Goal: Task Accomplishment & Management: Complete application form

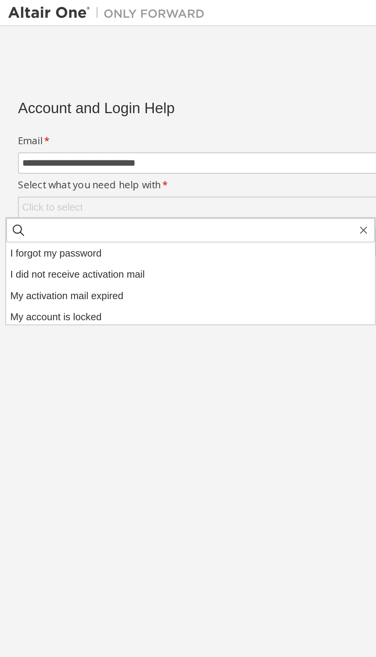
click at [25, 118] on li "I forgot my password" at bounding box center [89, 119] width 173 height 10
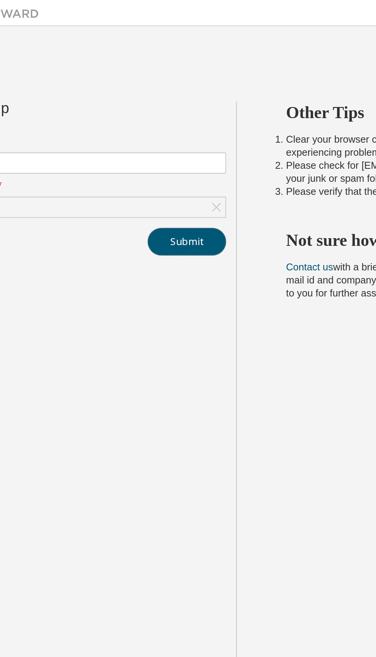
click at [165, 114] on button "Submit" at bounding box center [165, 113] width 37 height 13
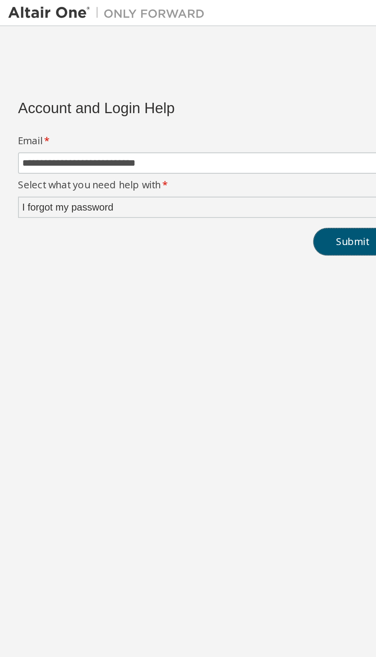
click at [157, 112] on button "Submit" at bounding box center [165, 113] width 37 height 13
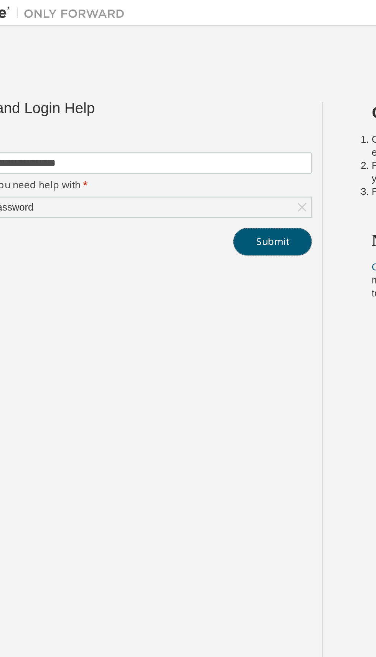
click at [162, 113] on button "Submit" at bounding box center [165, 113] width 37 height 13
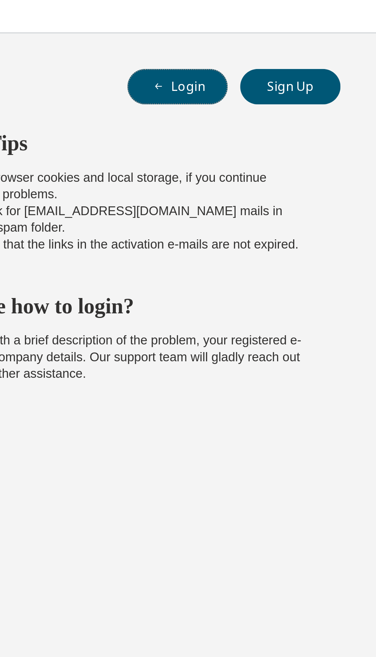
click at [301, 33] on button "Login" at bounding box center [303, 31] width 37 height 13
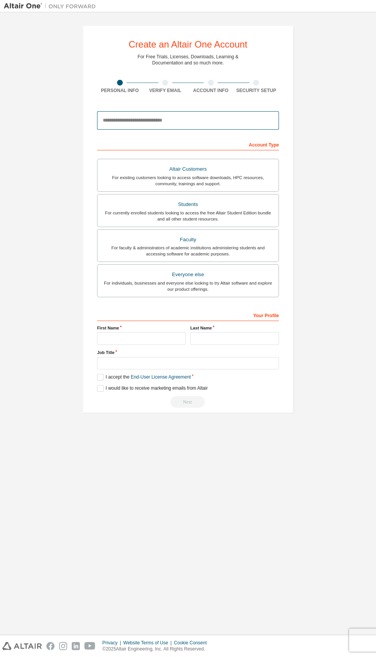
click at [137, 122] on input "email" at bounding box center [188, 120] width 182 height 18
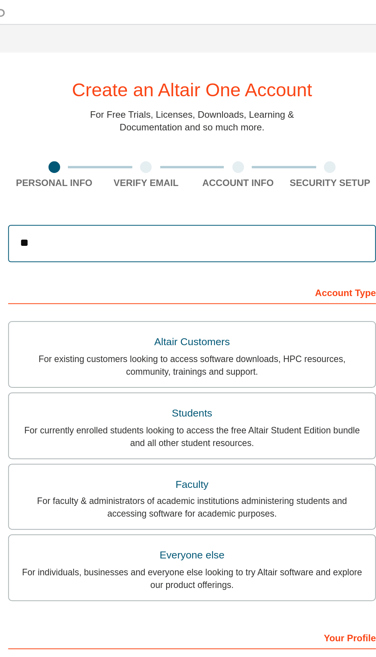
type input "*"
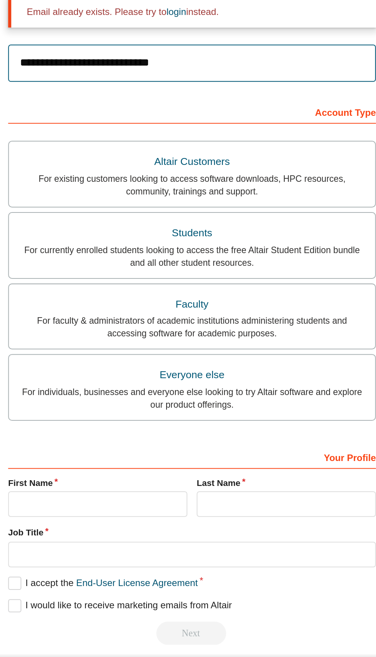
type input "**********"
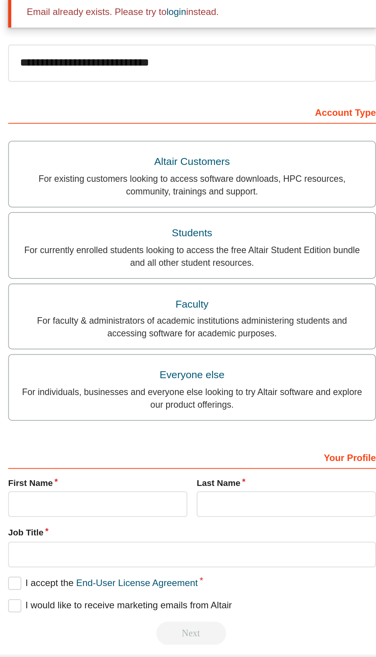
click at [158, 234] on div "For currently enrolled students looking to access the free Altair Student Editi…" at bounding box center [188, 240] width 172 height 12
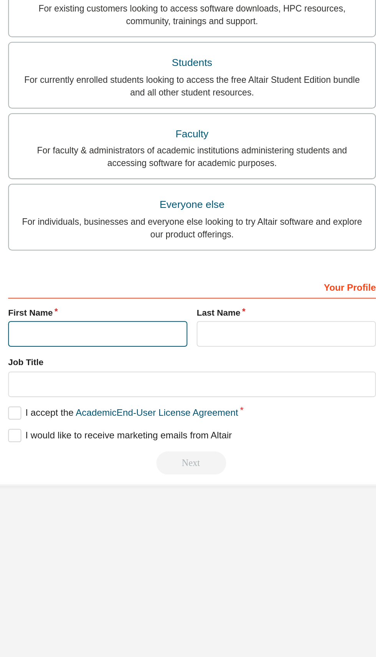
click at [119, 362] on input "text" at bounding box center [141, 362] width 89 height 13
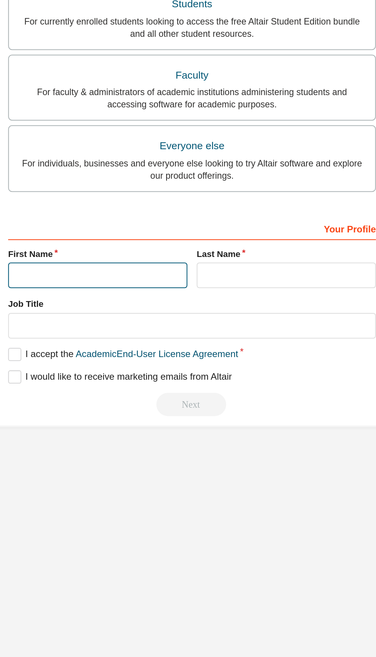
type input "*****"
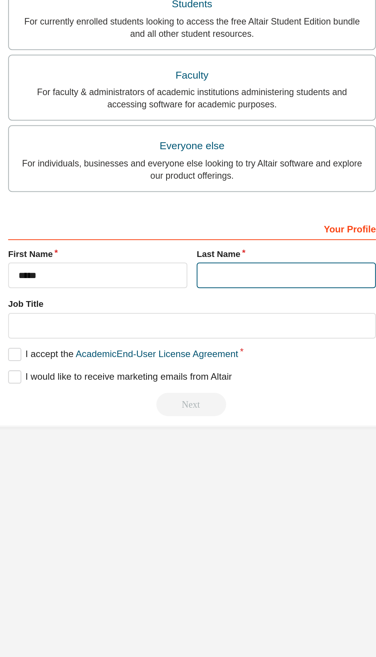
type input "*****"
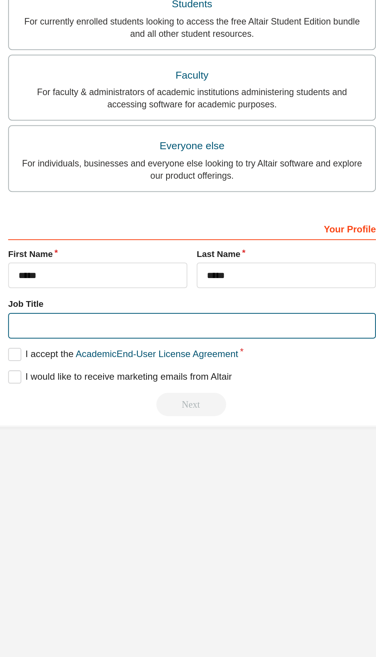
click at [115, 388] on input "text" at bounding box center [188, 387] width 182 height 13
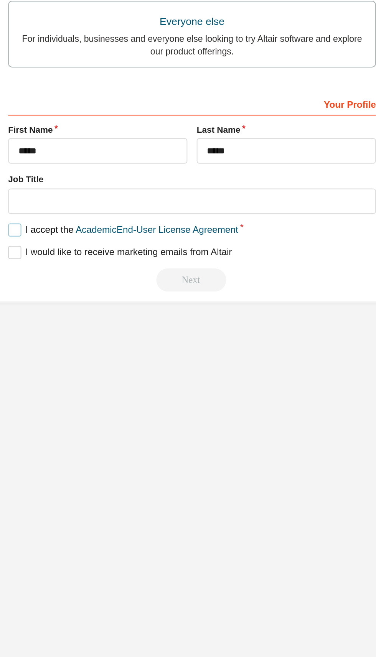
click at [102, 401] on label "I accept the Academic End-User License Agreement" at bounding box center [154, 402] width 114 height 7
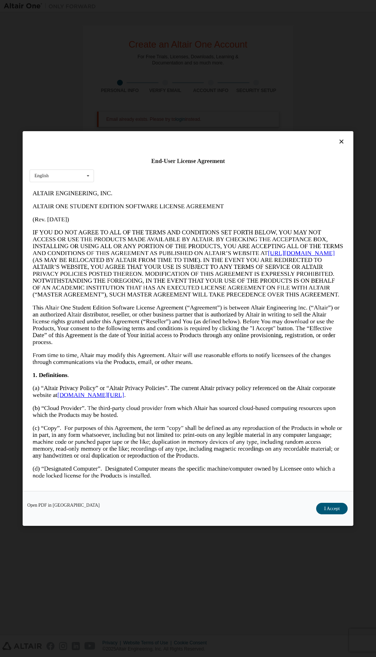
click at [327, 514] on button "I Accept" at bounding box center [331, 509] width 31 height 12
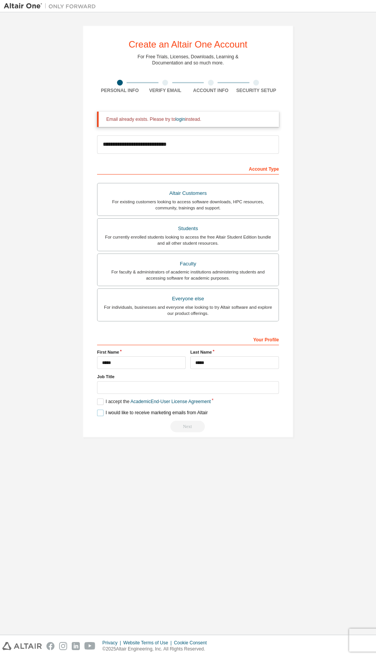
click at [99, 414] on label "I would like to receive marketing emails from Altair" at bounding box center [152, 413] width 110 height 7
click at [183, 119] on link "login" at bounding box center [180, 119] width 10 height 5
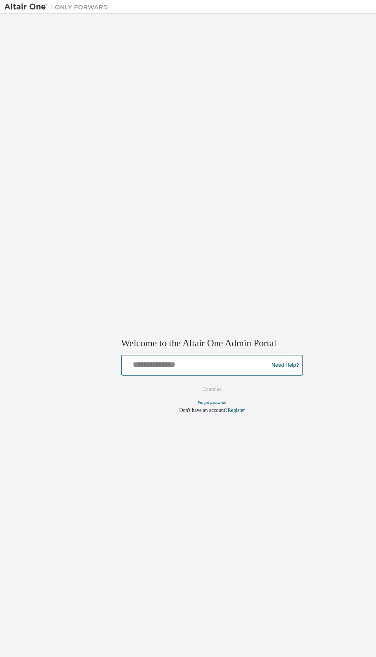
click at [195, 324] on input "text" at bounding box center [174, 322] width 126 height 11
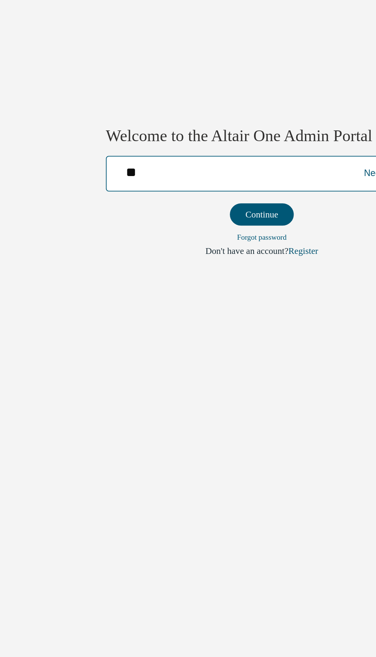
type input "**********"
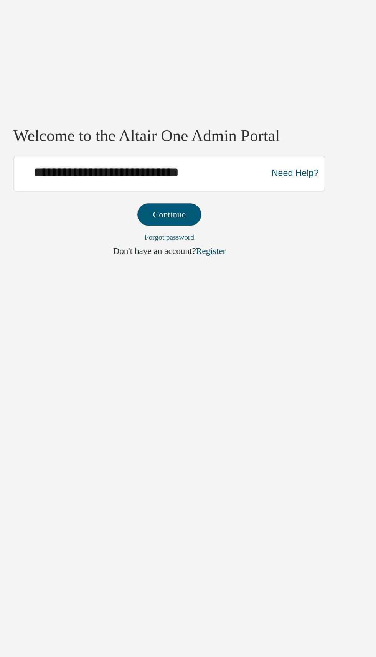
click at [184, 345] on button "Continue" at bounding box center [187, 345] width 33 height 12
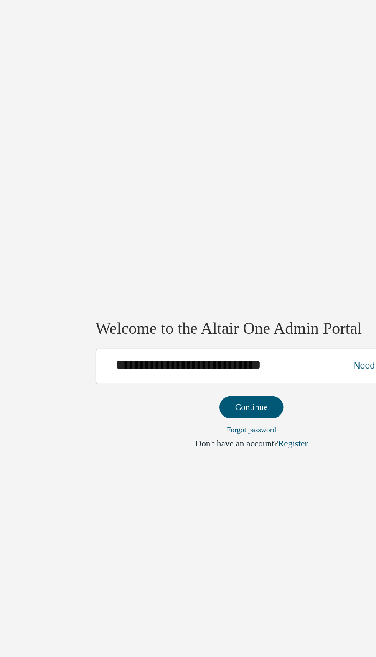
click at [192, 343] on button "Continue" at bounding box center [187, 345] width 33 height 12
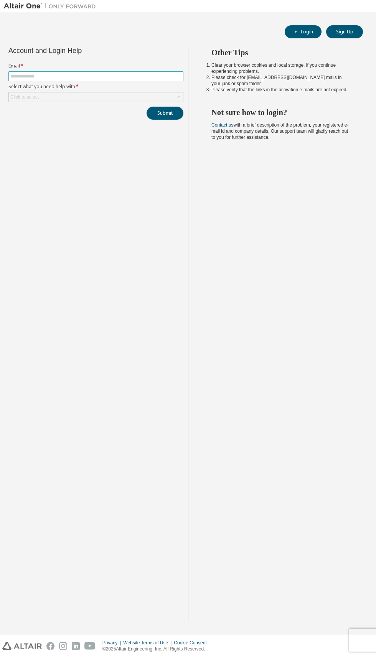
click at [32, 77] on input "text" at bounding box center [95, 76] width 171 height 6
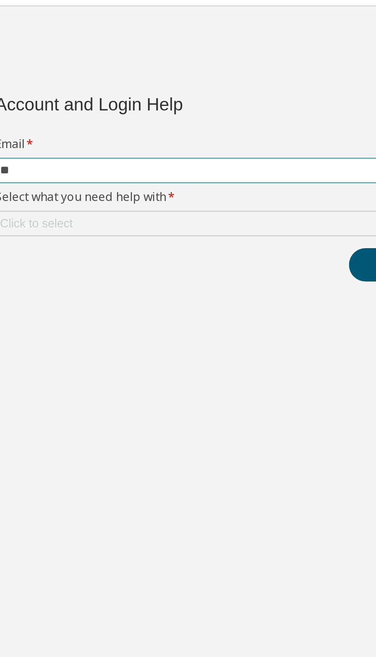
type input "**********"
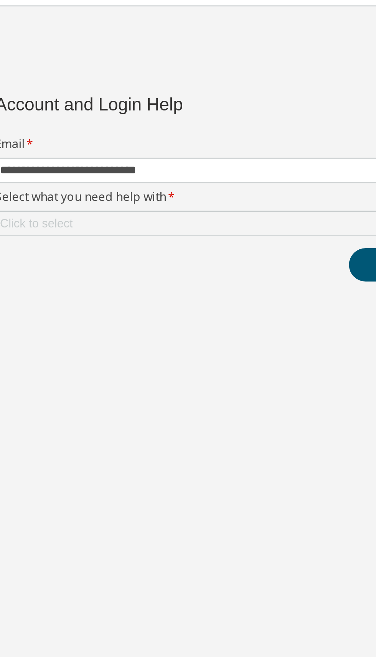
click at [25, 96] on div "Click to select" at bounding box center [24, 97] width 28 height 6
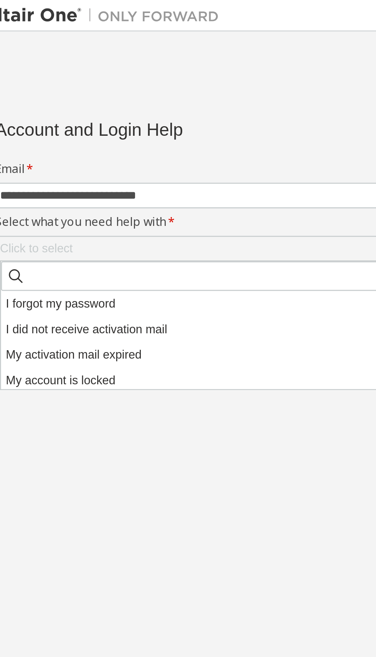
click at [25, 116] on li "I forgot my password" at bounding box center [97, 119] width 173 height 10
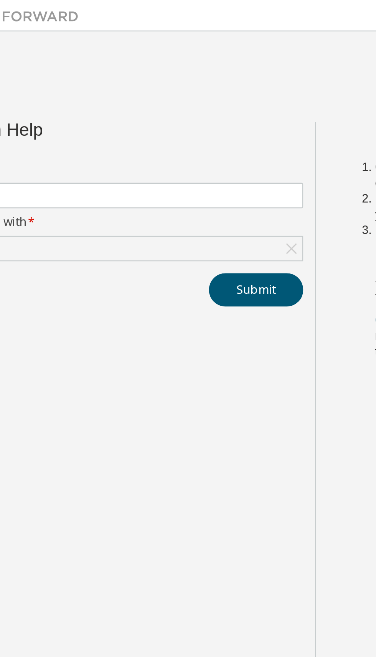
click at [177, 97] on icon at bounding box center [179, 97] width 8 height 8
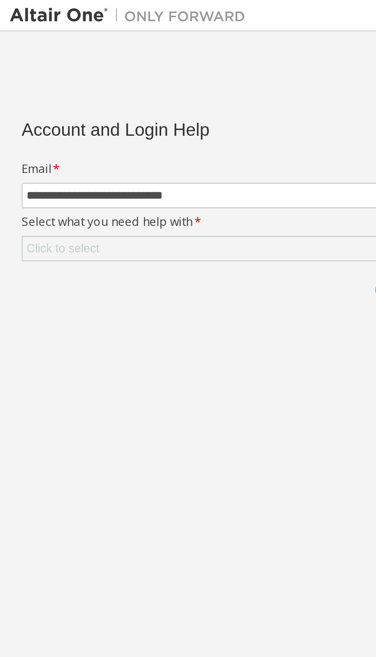
click at [35, 96] on div "Click to select" at bounding box center [24, 97] width 28 height 6
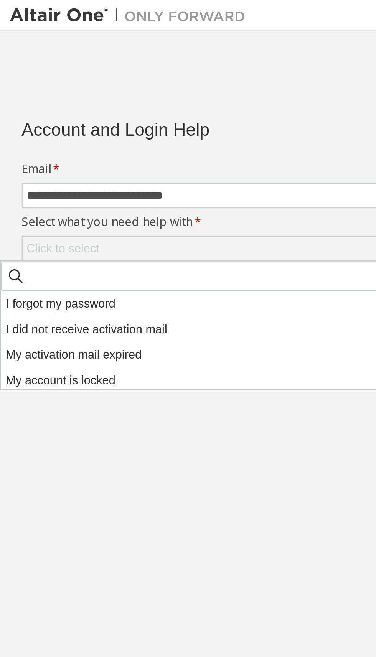
click at [18, 119] on li "I forgot my password" at bounding box center [86, 119] width 173 height 10
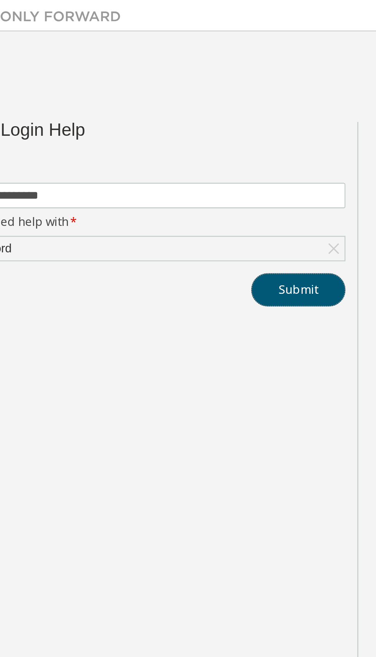
click at [167, 112] on button "Submit" at bounding box center [165, 113] width 37 height 13
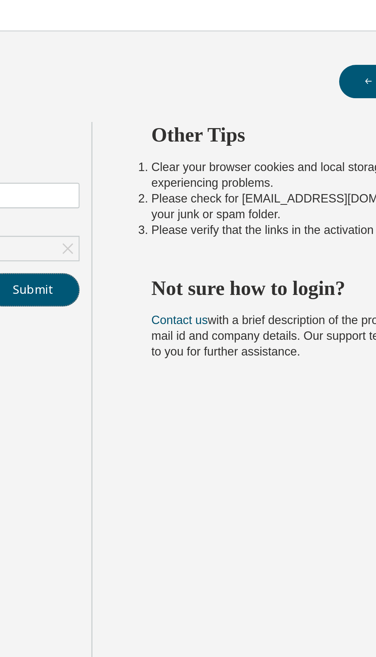
click at [169, 115] on button "Submit" at bounding box center [165, 113] width 37 height 13
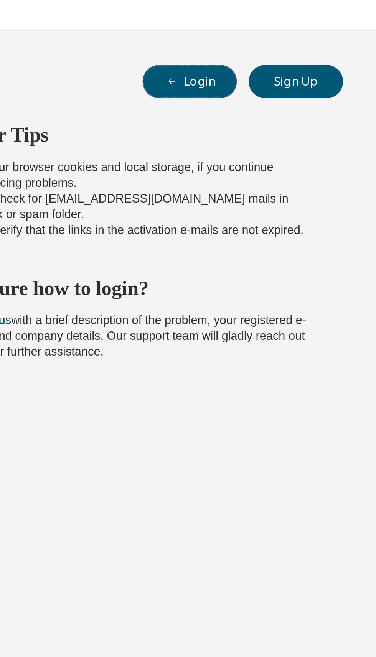
click at [302, 31] on button "Login" at bounding box center [303, 31] width 37 height 13
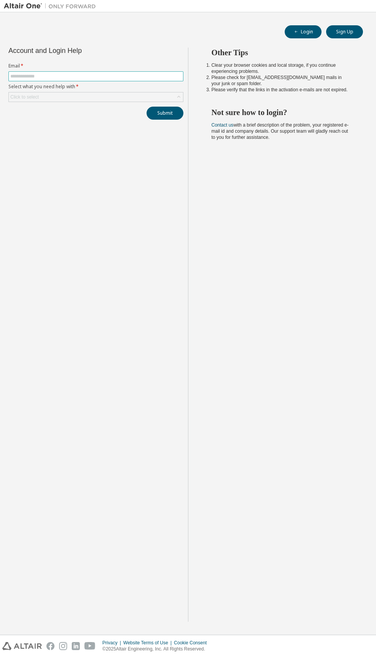
click at [82, 77] on input "text" at bounding box center [95, 76] width 171 height 6
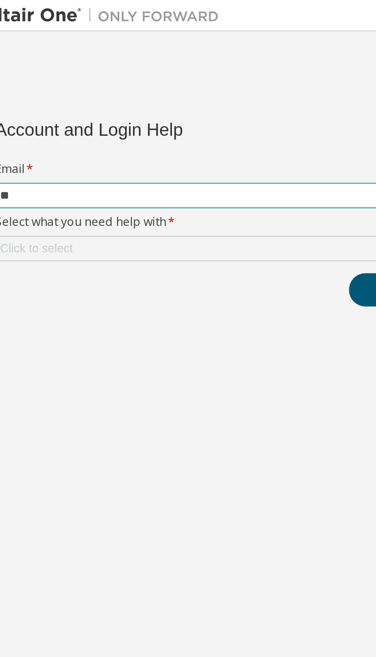
type input "**********"
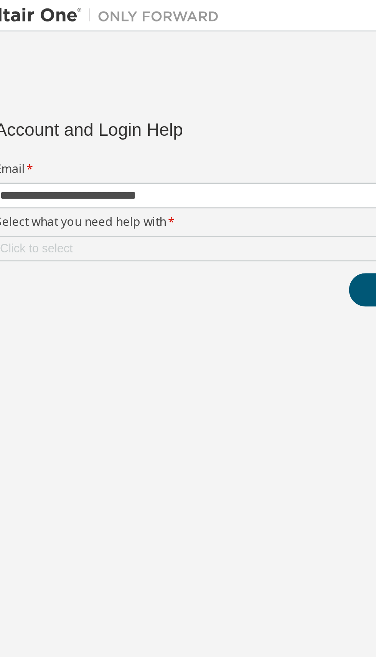
click at [31, 99] on div "Click to select" at bounding box center [24, 97] width 28 height 6
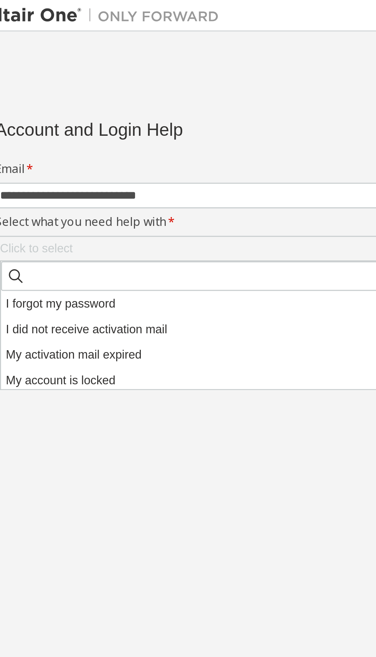
click at [30, 139] on li "My activation mail expired" at bounding box center [97, 139] width 173 height 10
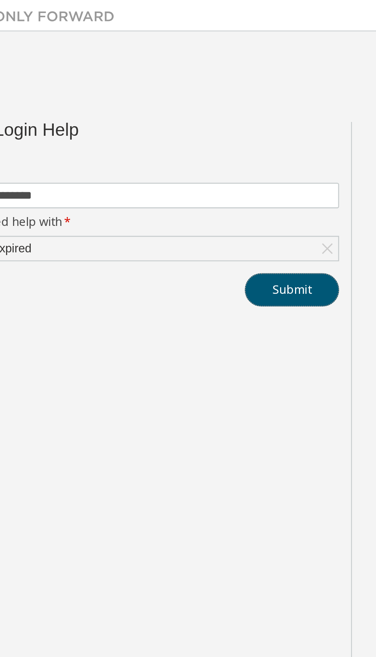
click at [167, 118] on button "Submit" at bounding box center [165, 113] width 37 height 13
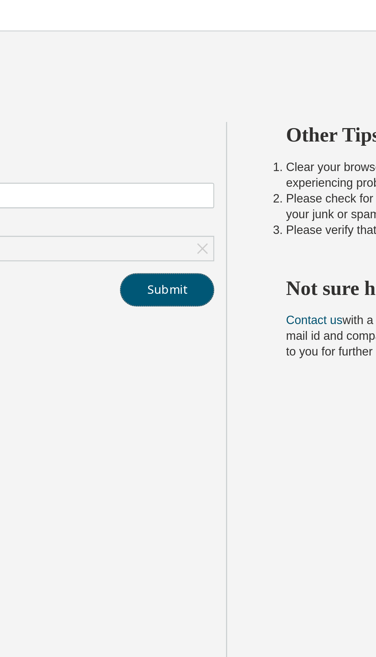
click at [165, 115] on button "Submit" at bounding box center [165, 113] width 37 height 13
